Goal: Transaction & Acquisition: Purchase product/service

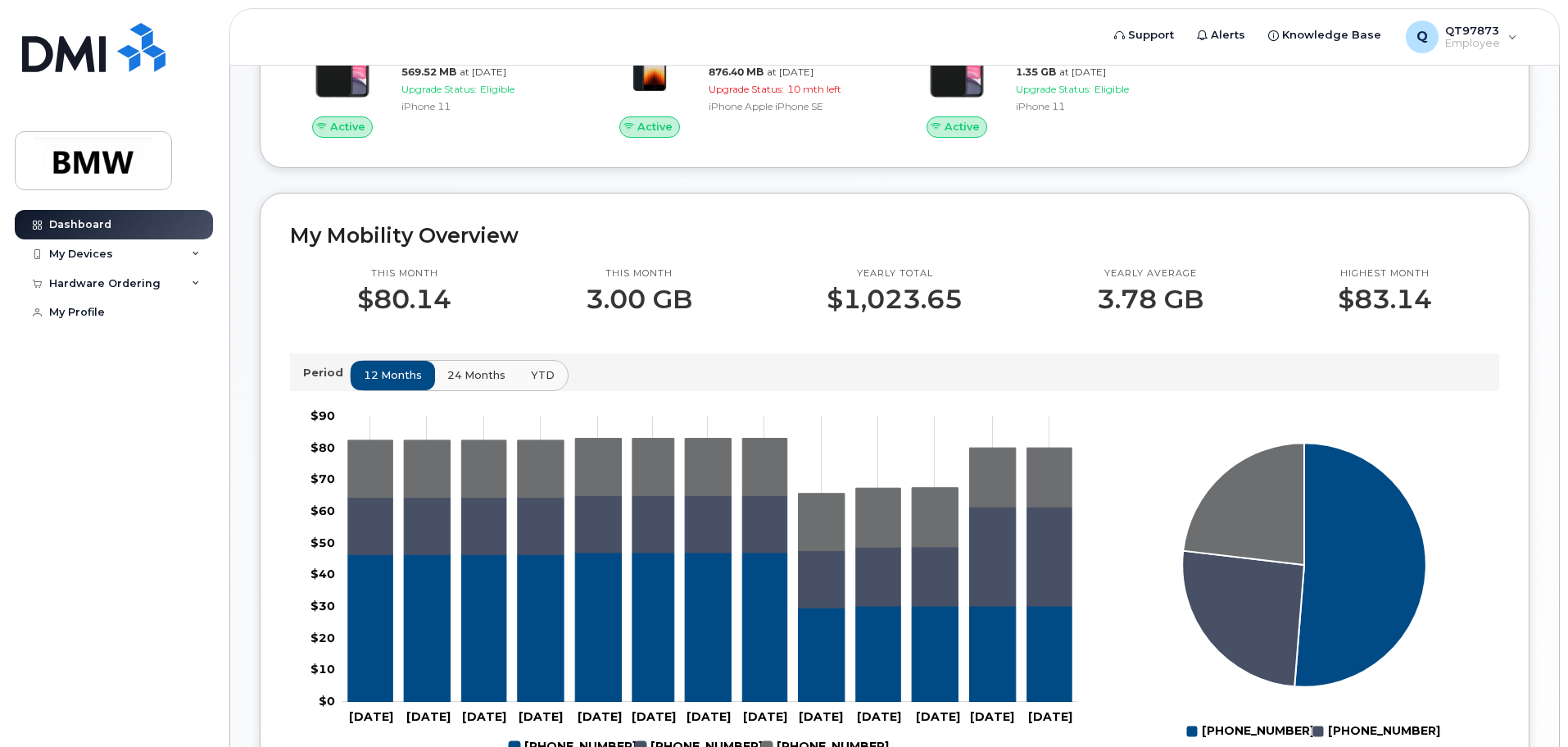
scroll to position [328, 0]
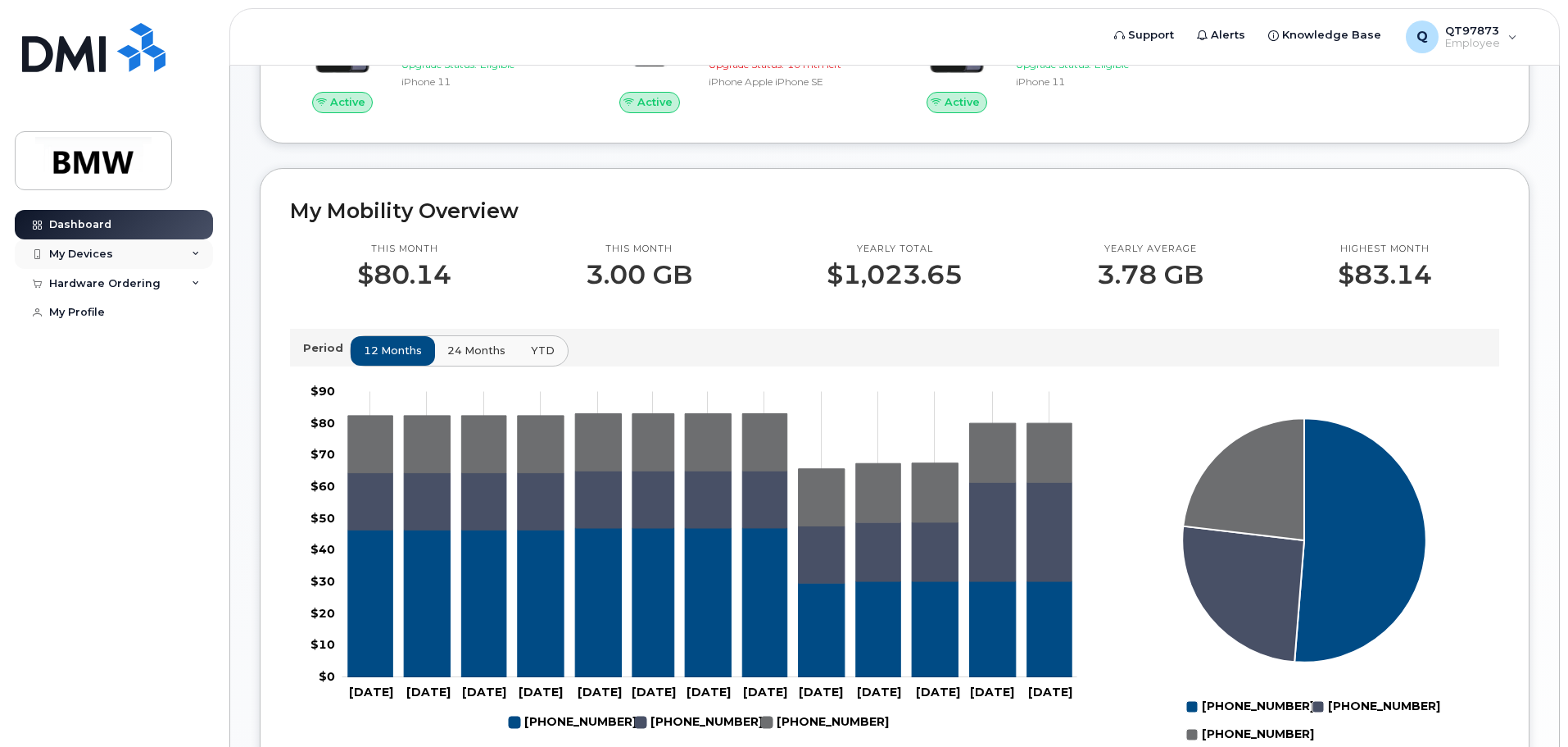
click at [181, 246] on div "My Devices" at bounding box center [113, 254] width 198 height 30
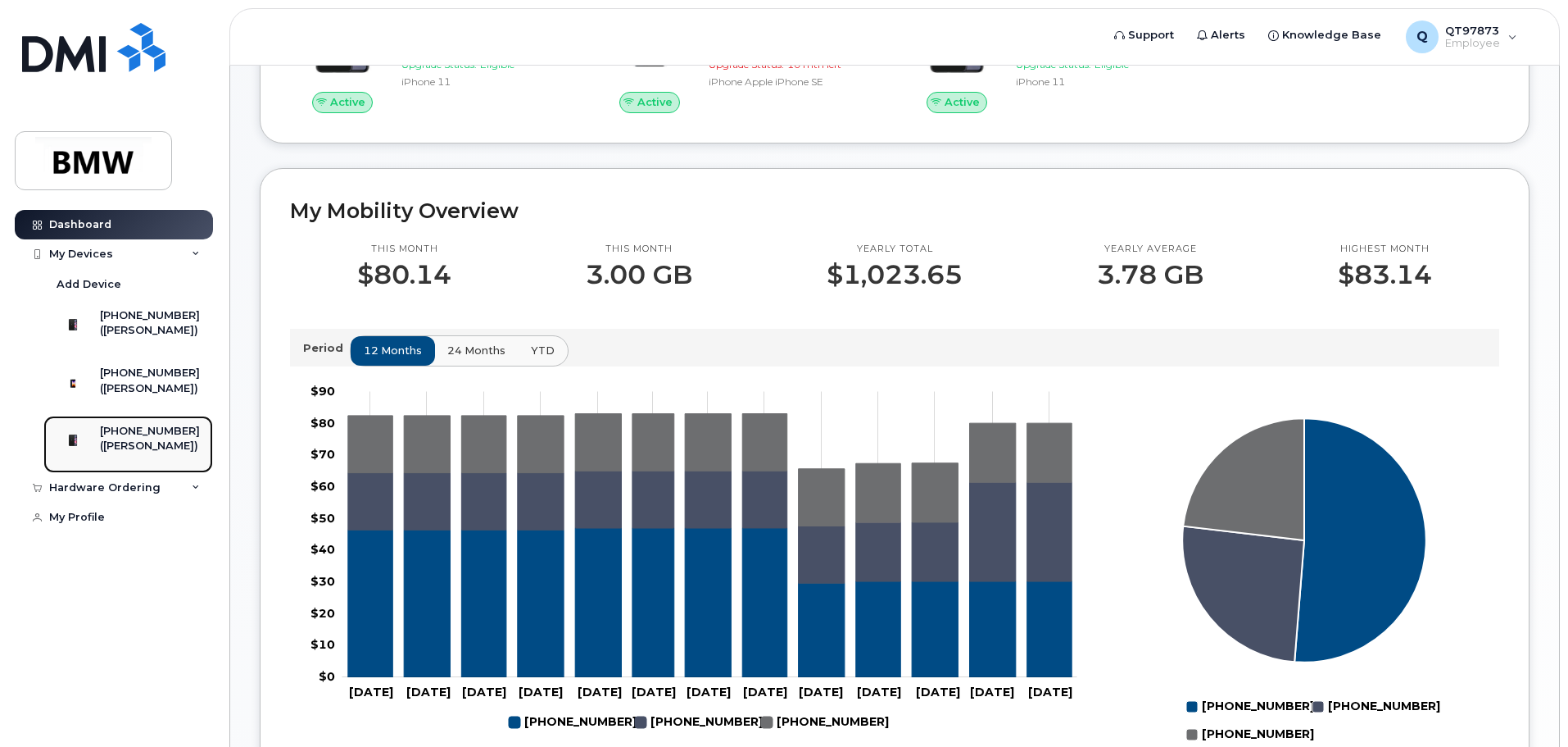
click at [169, 439] on div "[PHONE_NUMBER]" at bounding box center [149, 431] width 99 height 15
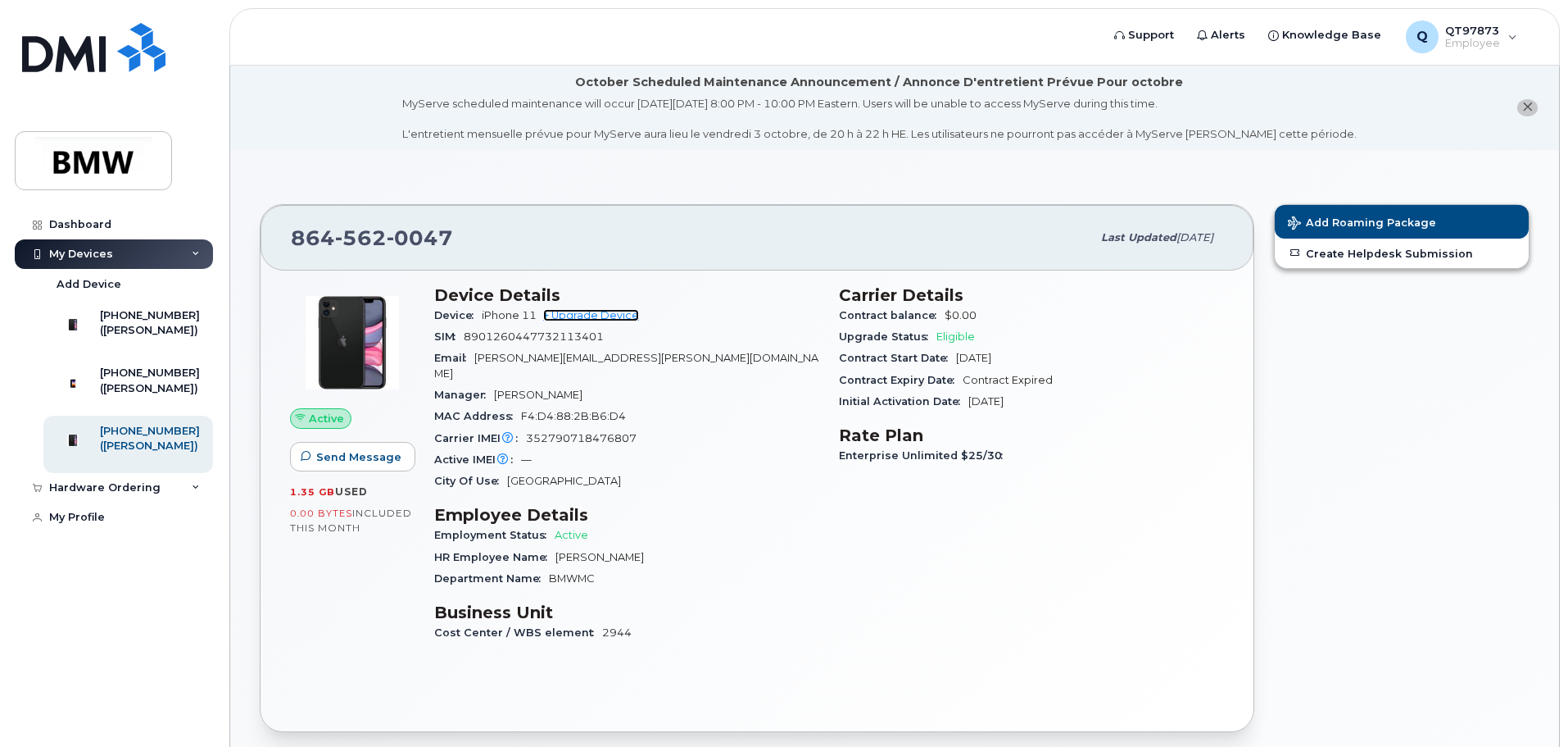
click at [603, 317] on link "+ Upgrade Device" at bounding box center [590, 315] width 96 height 12
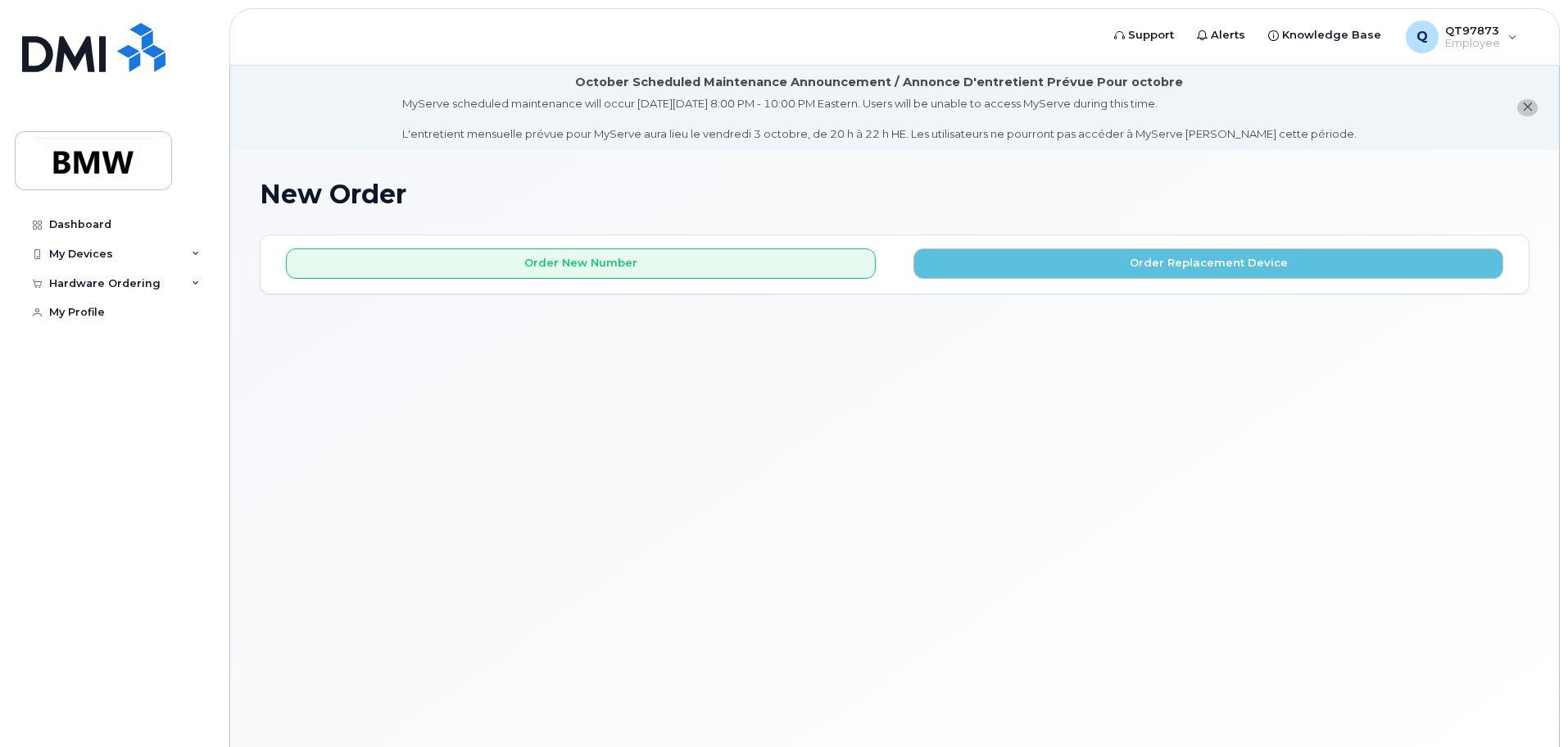
click at [1525, 106] on icon "close notification" at bounding box center [1527, 106] width 11 height 11
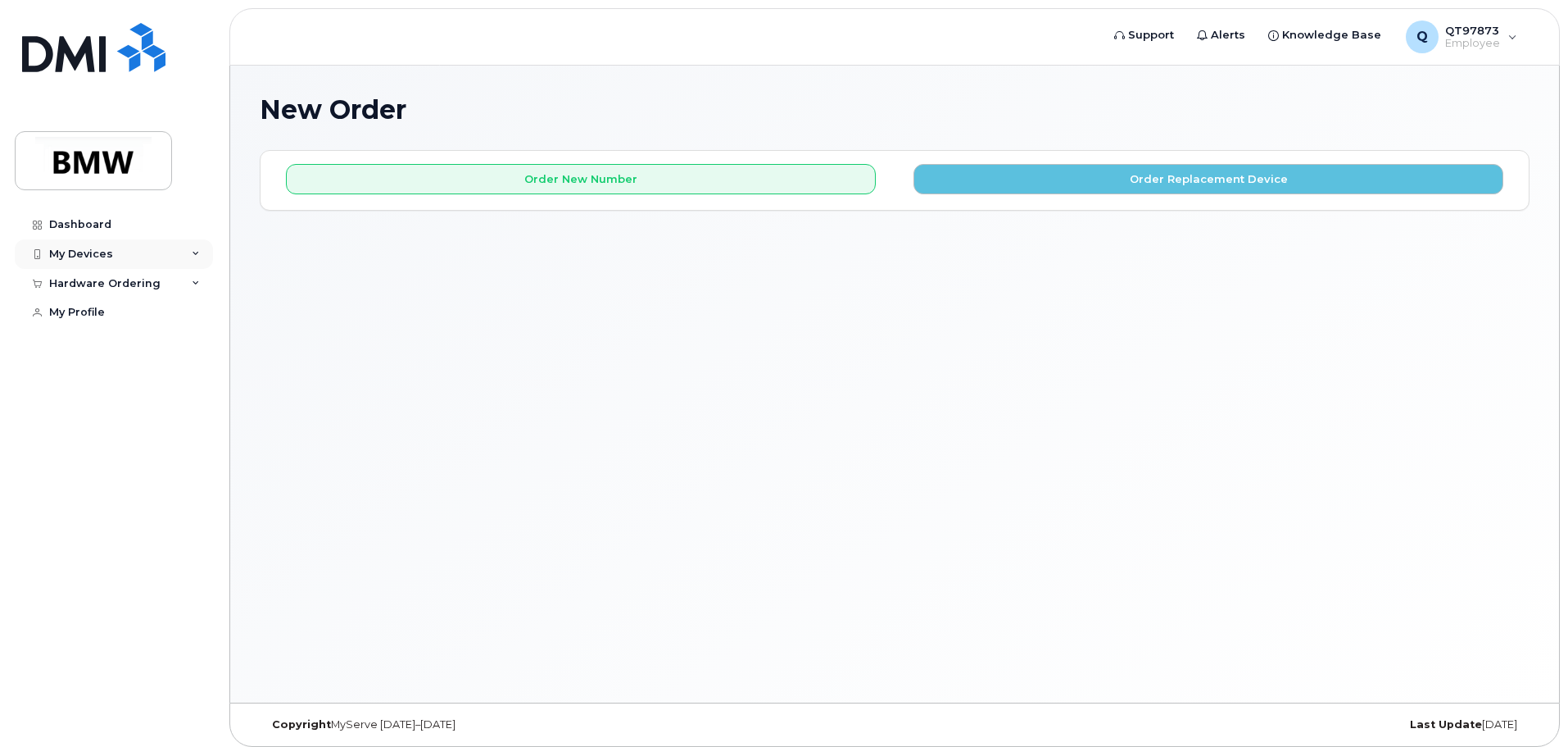
click at [206, 251] on div "My Devices" at bounding box center [113, 254] width 198 height 30
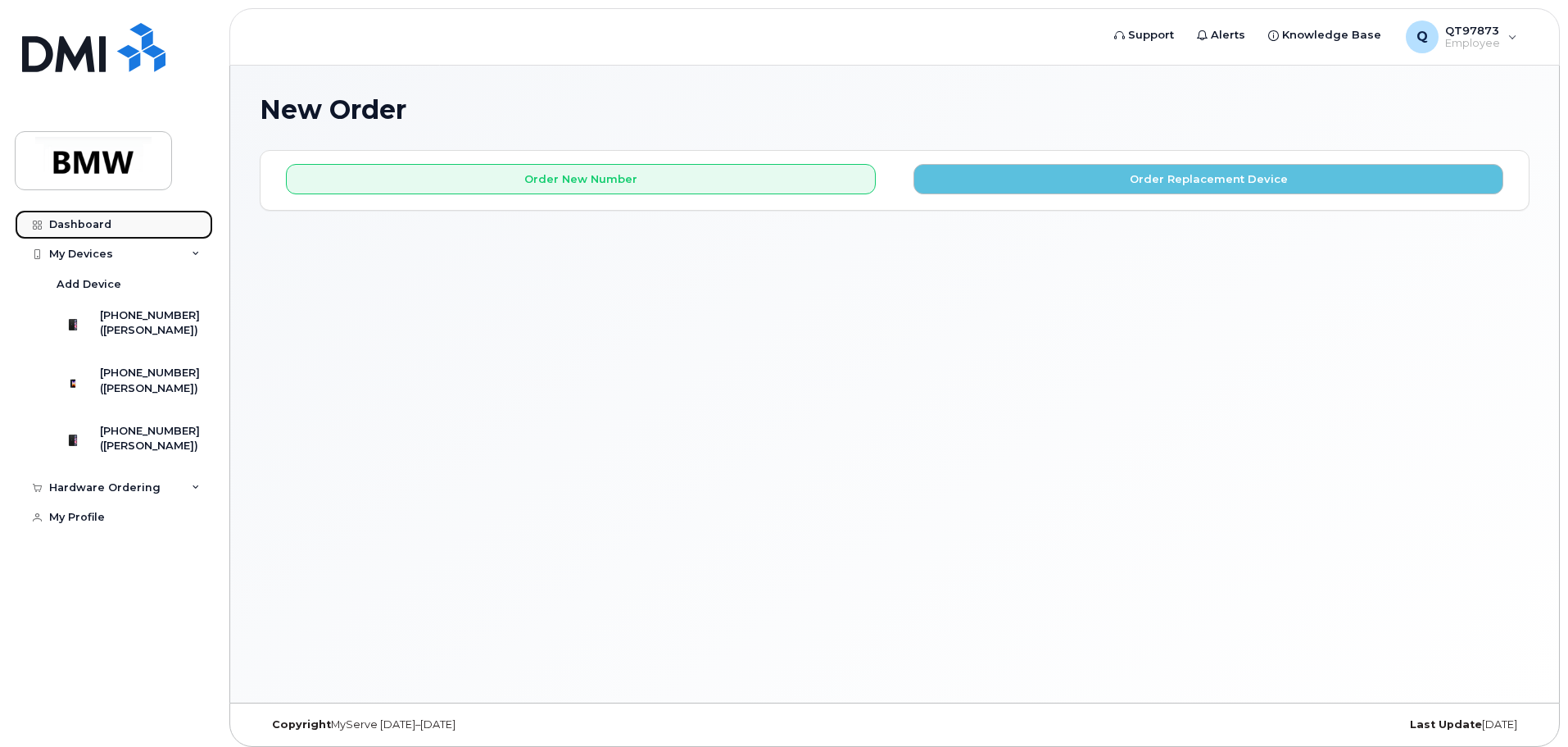
click at [65, 225] on div "Dashboard" at bounding box center [80, 224] width 62 height 13
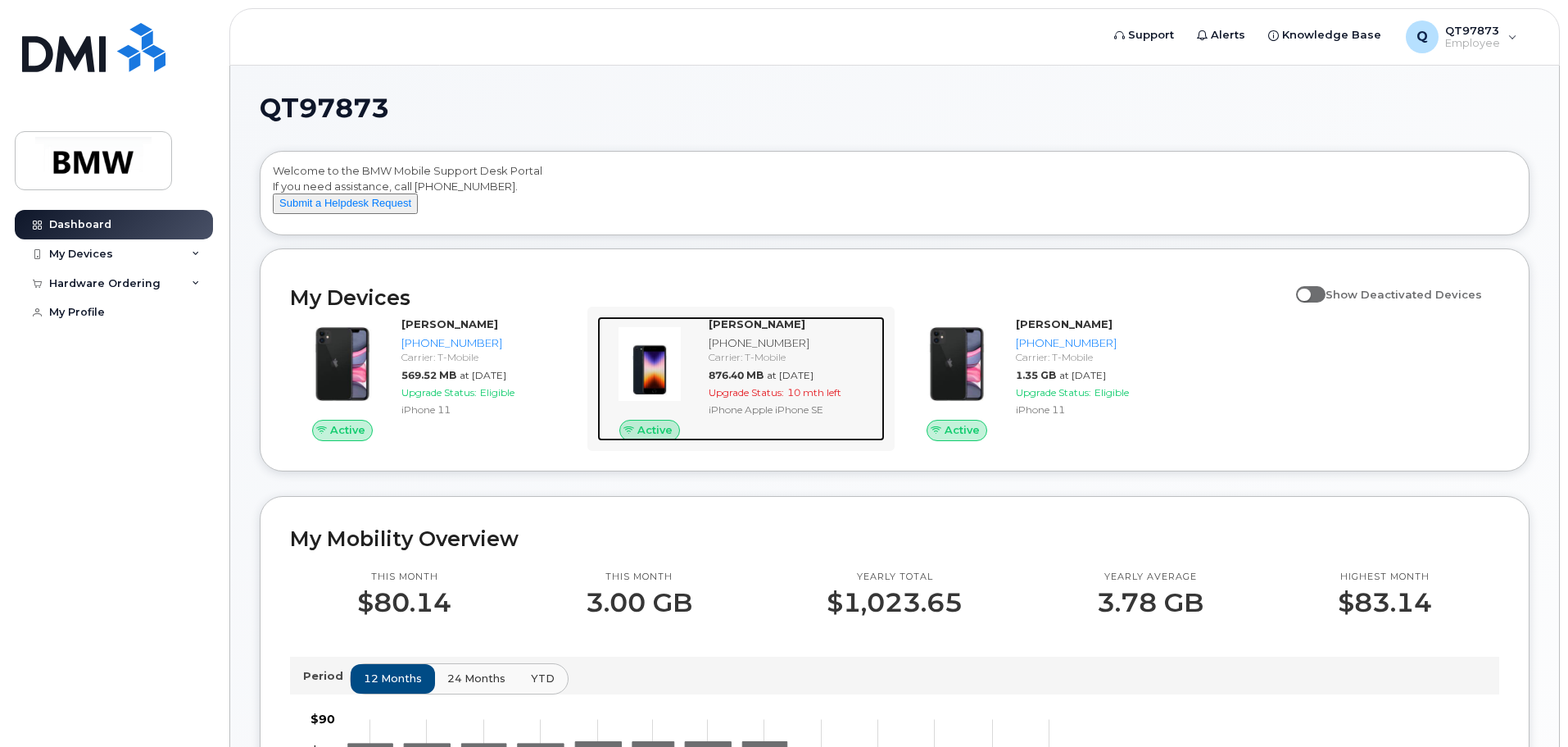
click at [652, 438] on span "Active" at bounding box center [655, 430] width 35 height 16
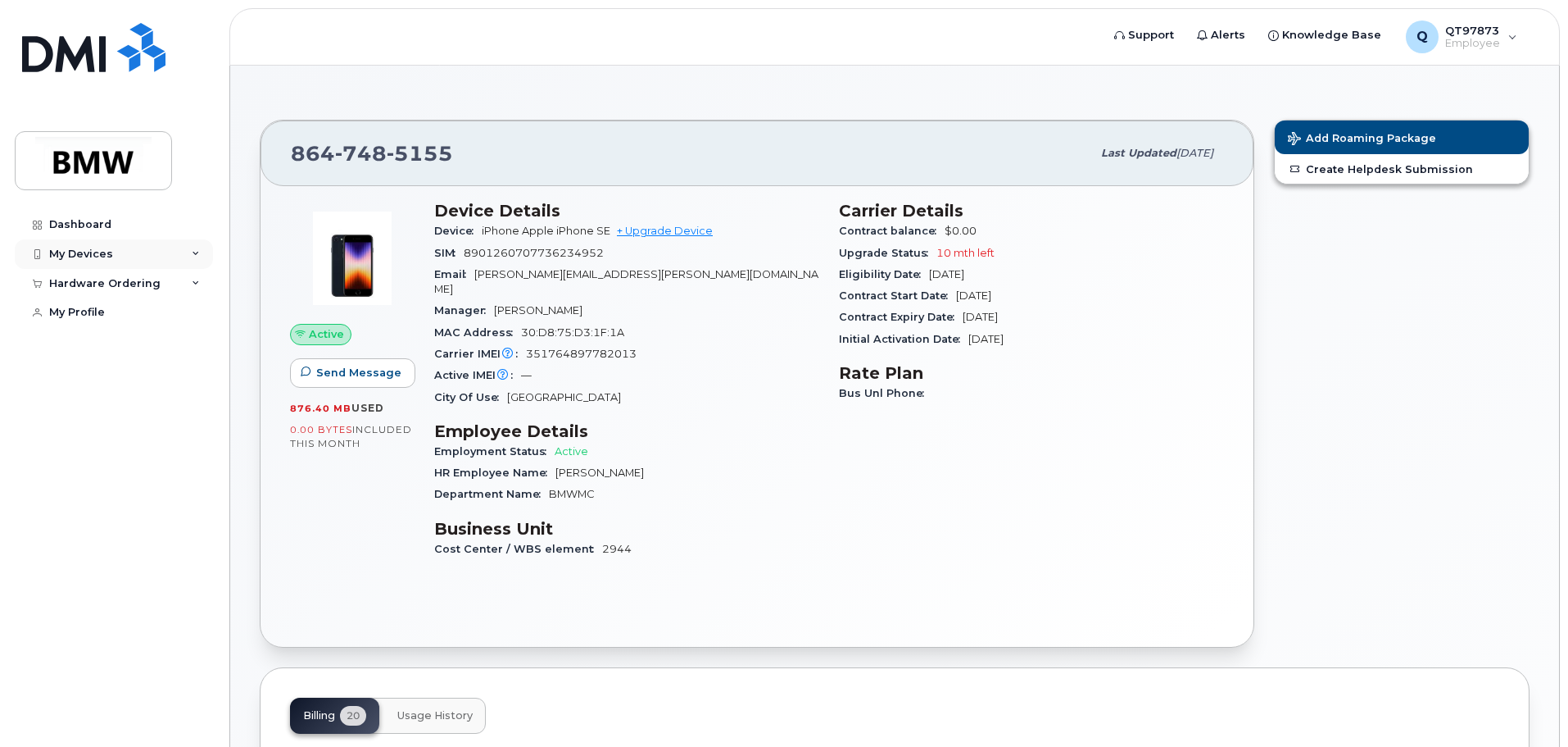
click at [199, 250] on icon at bounding box center [196, 254] width 8 height 8
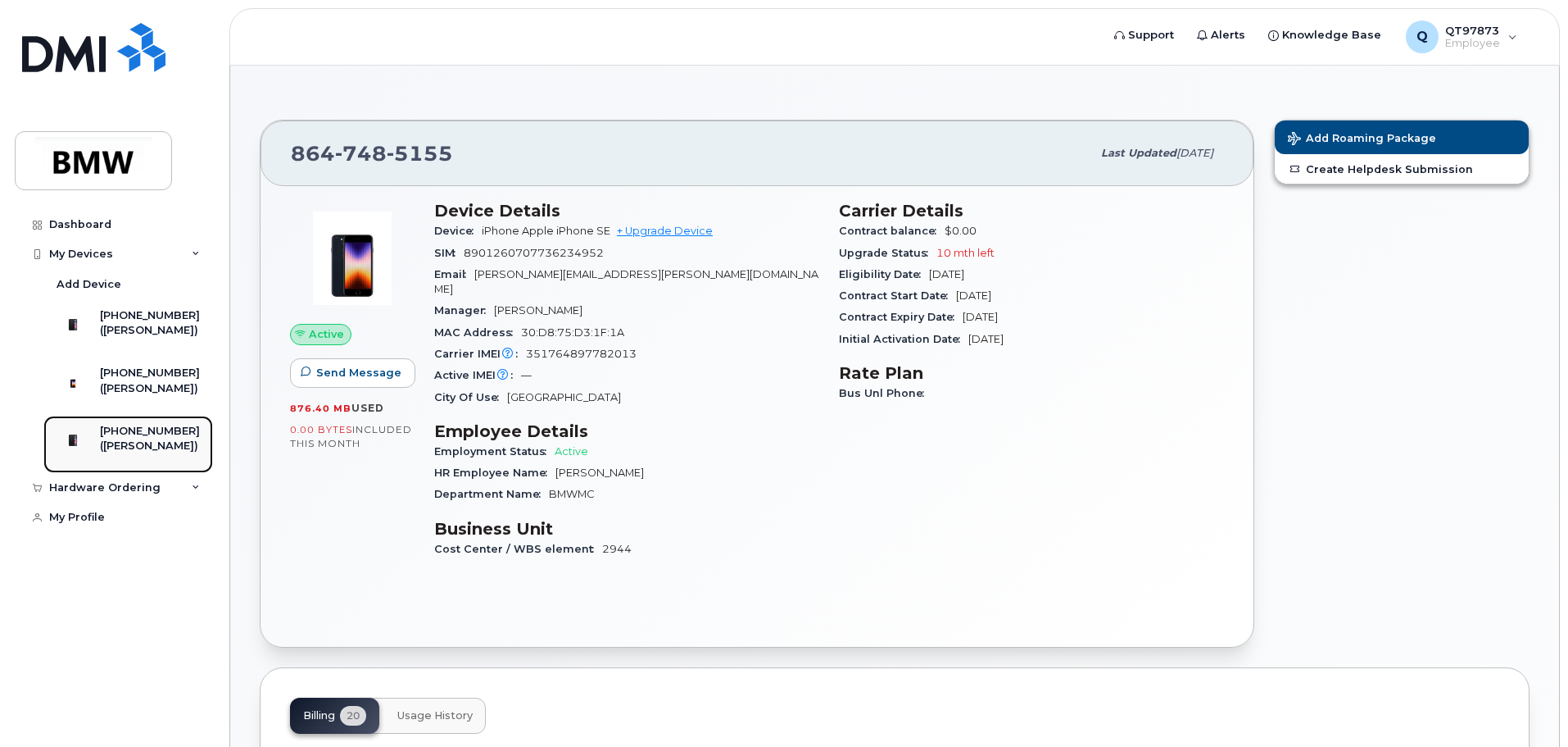
click at [163, 453] on div "([PERSON_NAME])" at bounding box center [149, 445] width 99 height 15
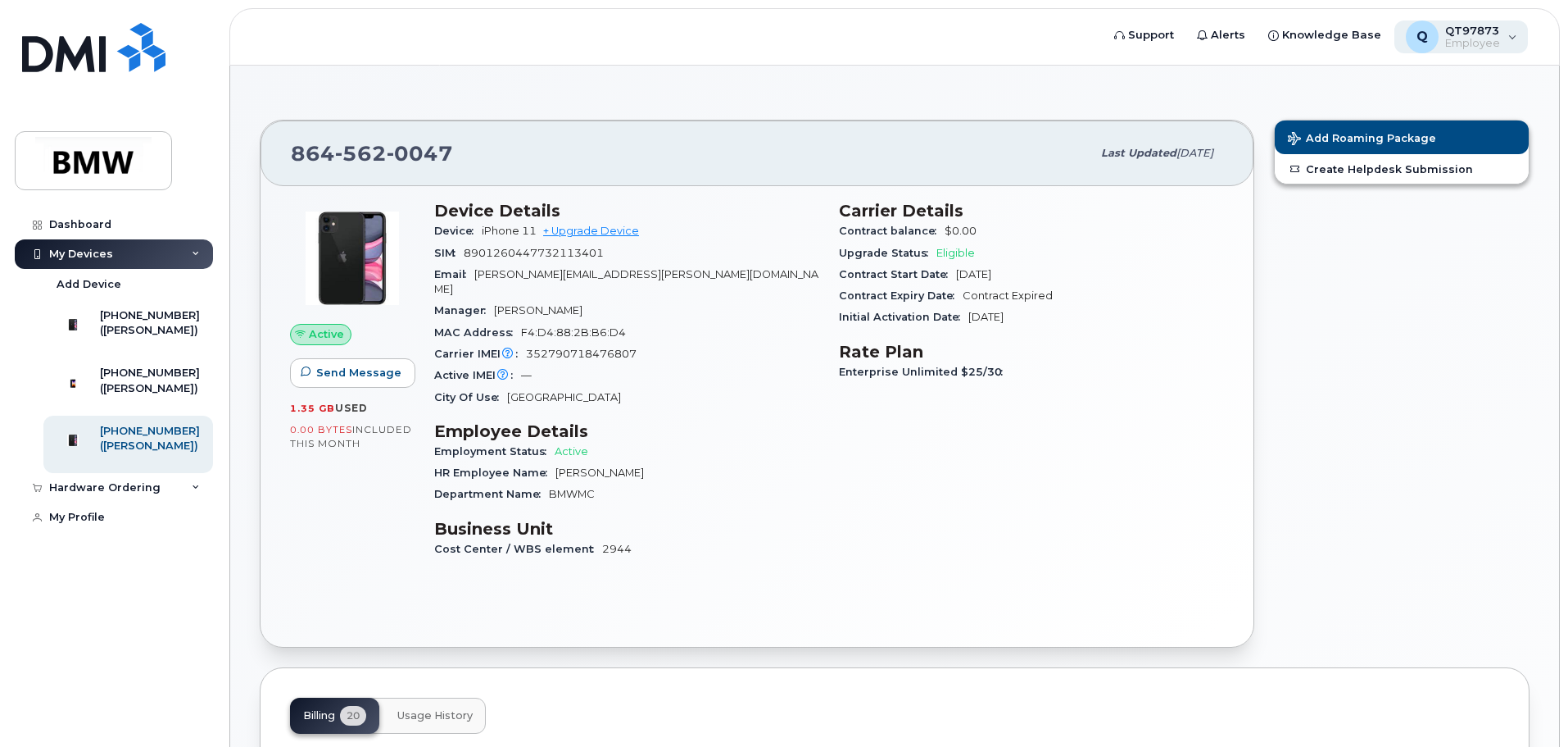
click at [1518, 40] on div "Q QT97873 Employee" at bounding box center [1462, 36] width 134 height 33
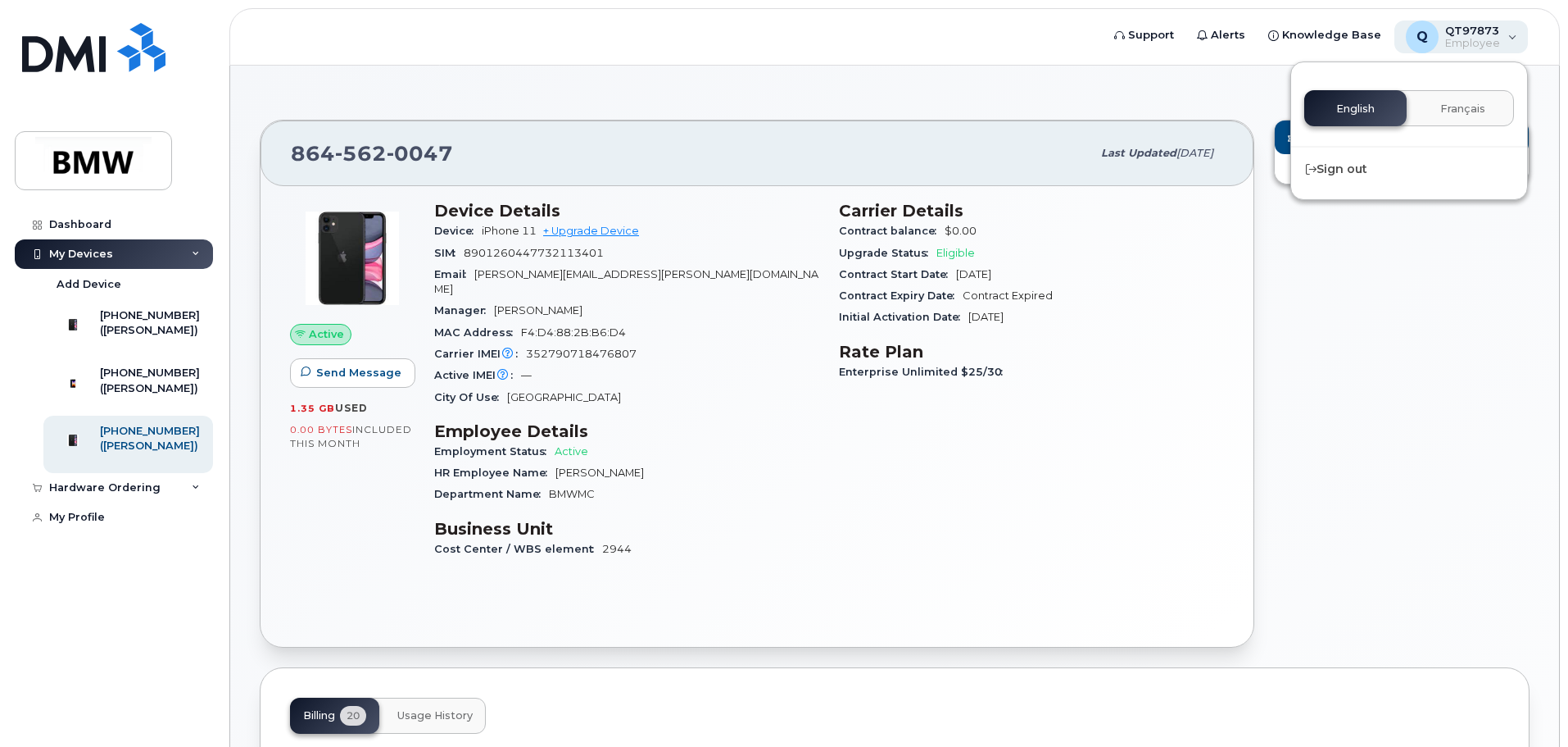
click at [1518, 40] on div "Q QT97873 Employee" at bounding box center [1462, 36] width 134 height 33
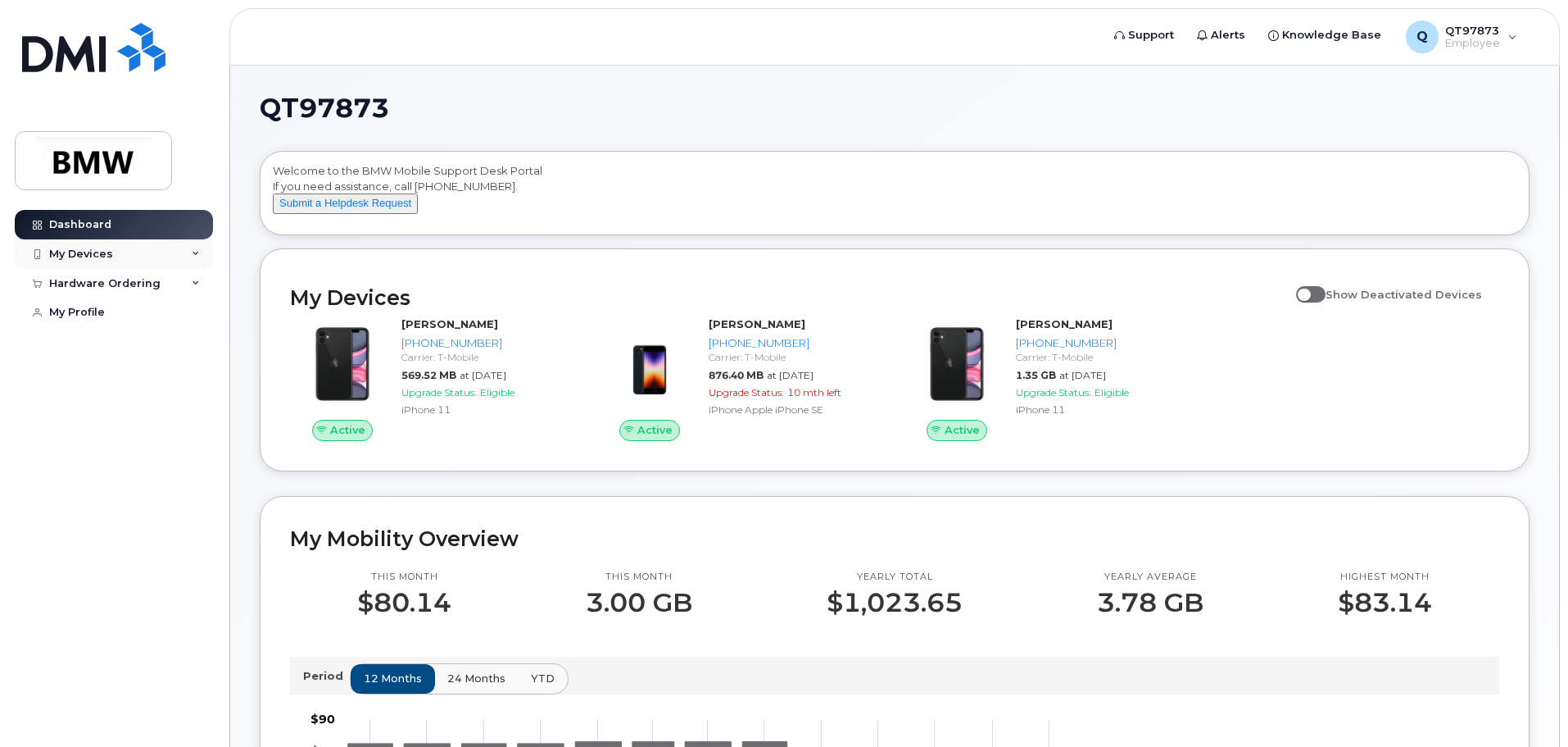
click at [197, 251] on icon at bounding box center [196, 254] width 8 height 8
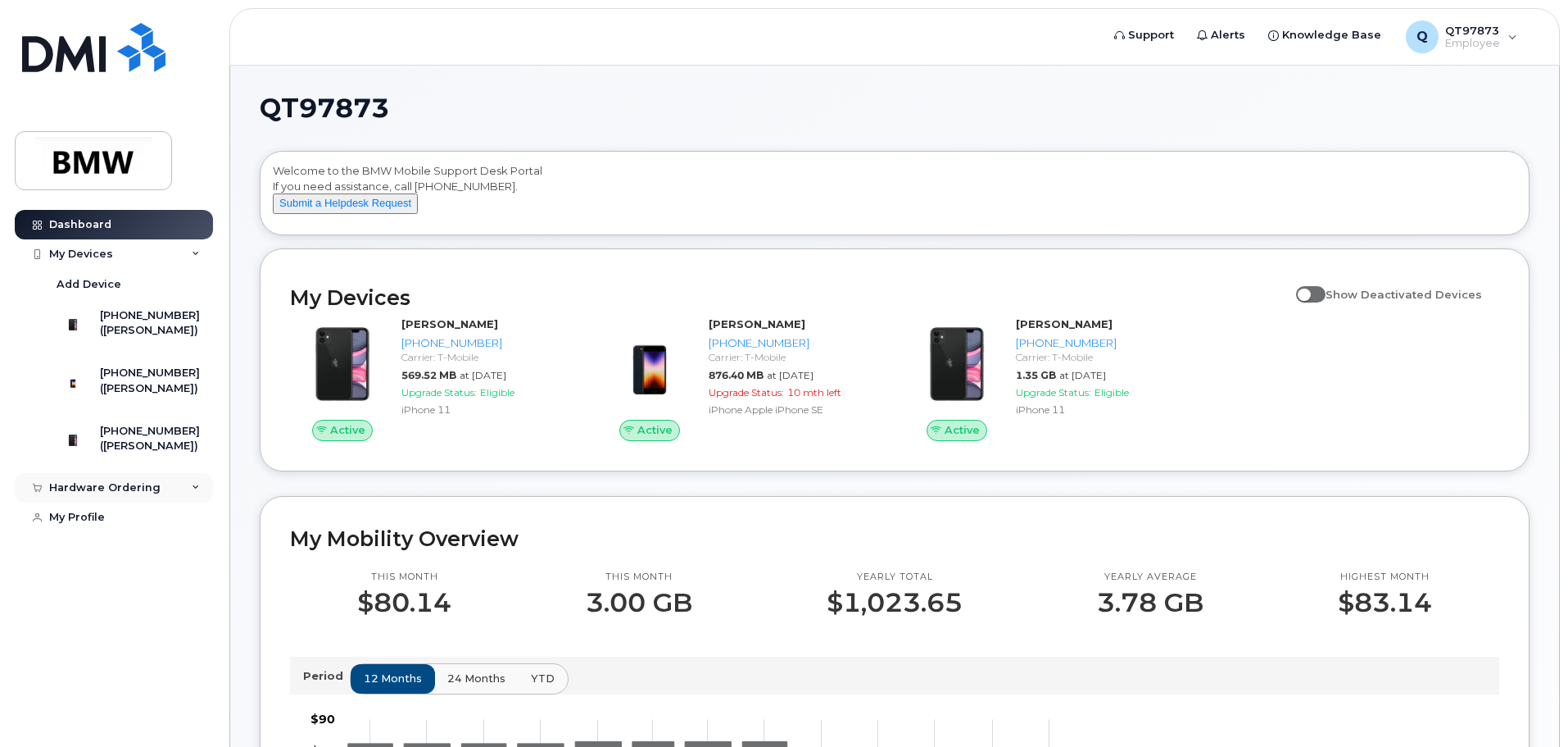
click at [200, 503] on div "Hardware Ordering" at bounding box center [113, 488] width 198 height 30
click at [196, 253] on icon at bounding box center [196, 254] width 8 height 8
